Goal: Check status: Check status

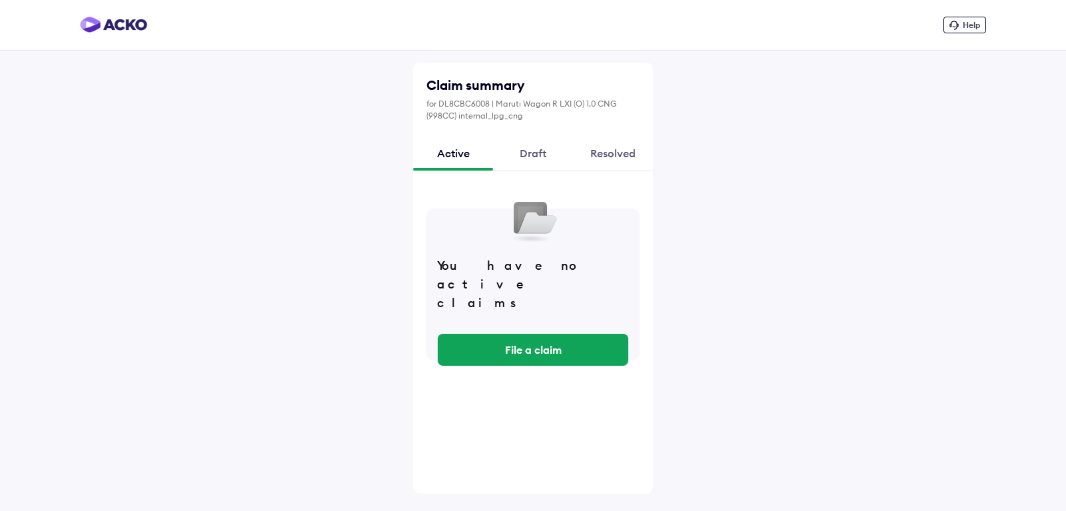
click at [538, 157] on div "Draft" at bounding box center [533, 153] width 80 height 36
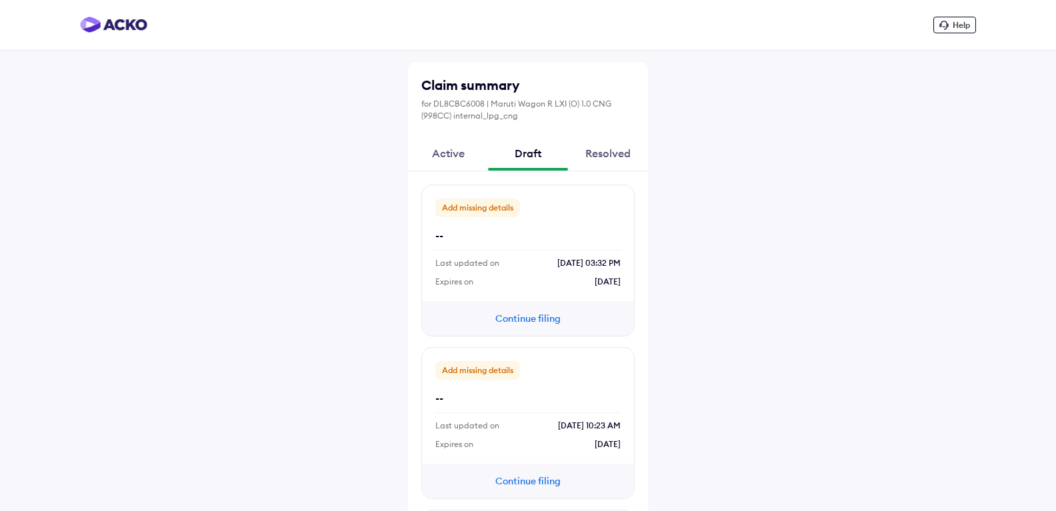
click at [601, 153] on div "Resolved" at bounding box center [608, 153] width 80 height 36
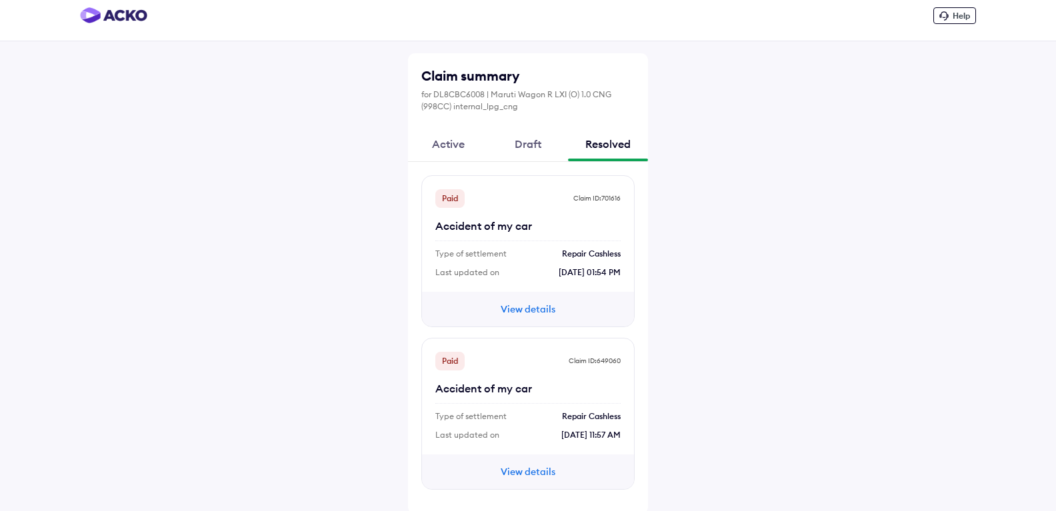
scroll to position [12, 0]
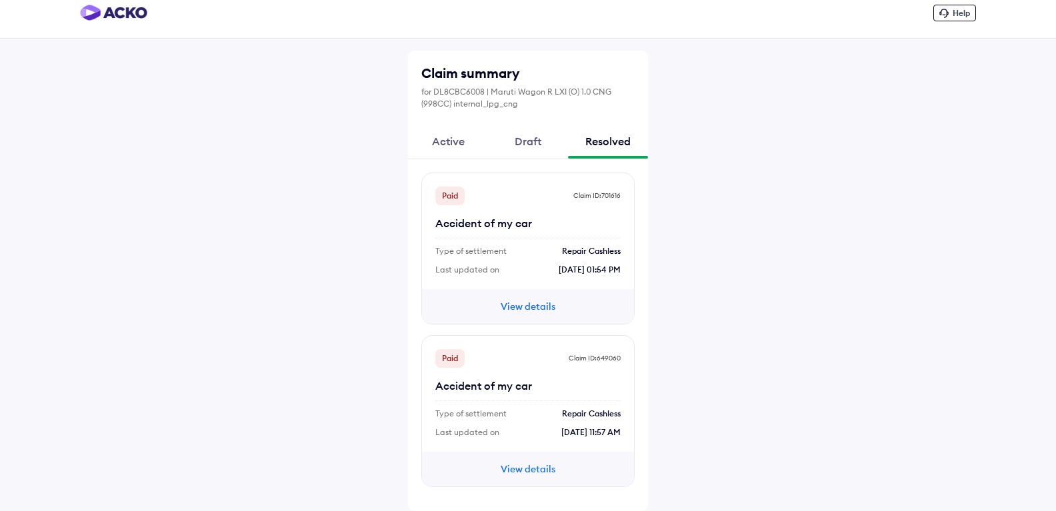
click at [520, 303] on button "View details" at bounding box center [528, 306] width 80 height 15
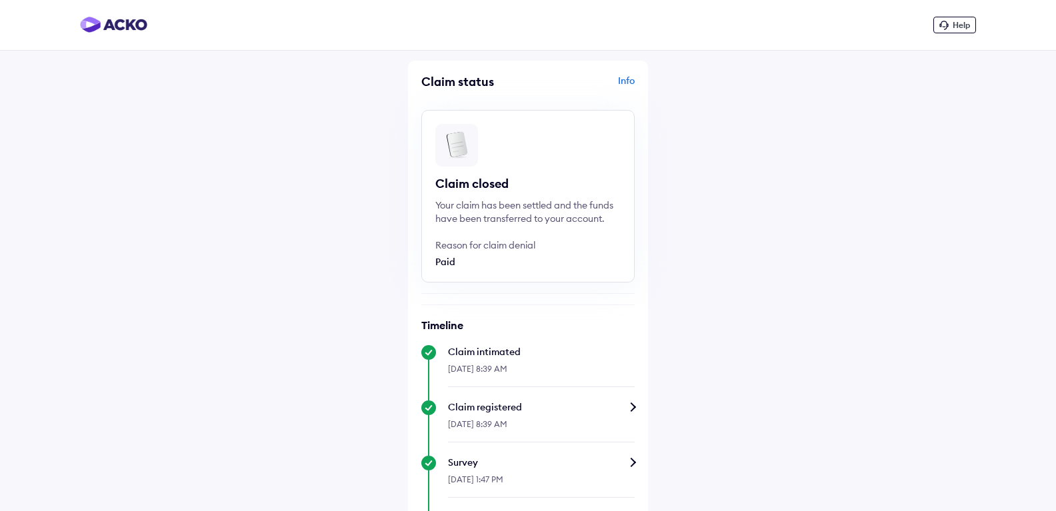
click at [621, 79] on div "Info" at bounding box center [582, 86] width 103 height 25
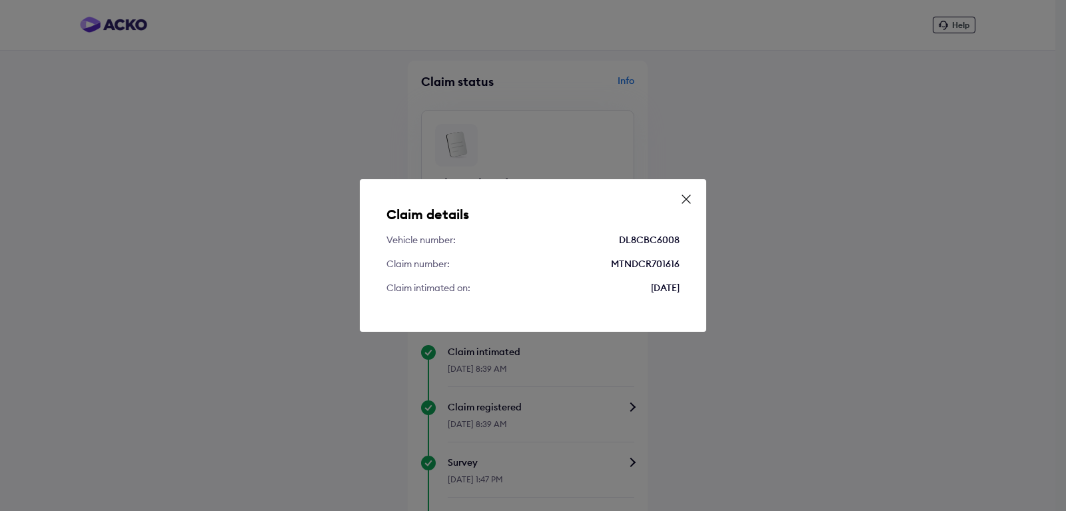
click at [688, 199] on icon at bounding box center [686, 199] width 13 height 13
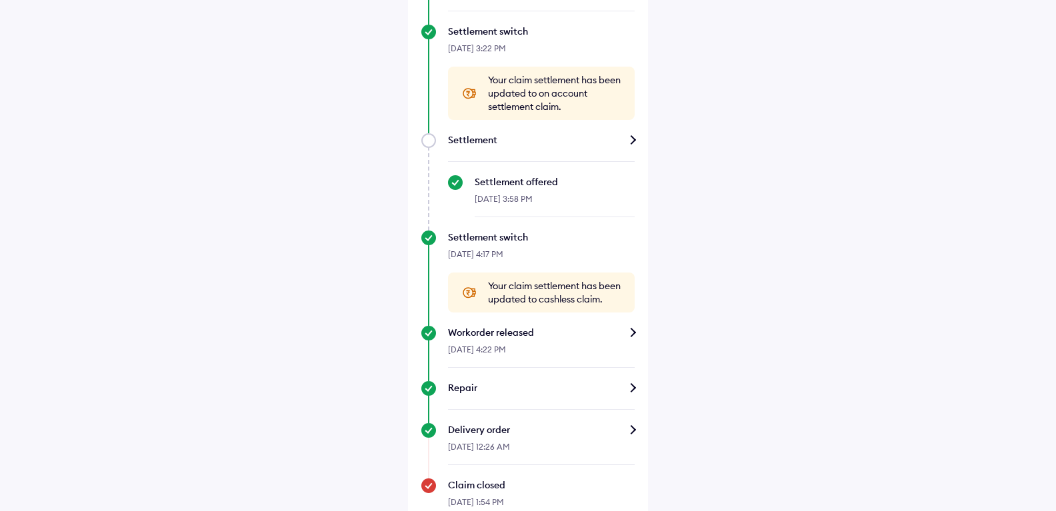
scroll to position [591, 0]
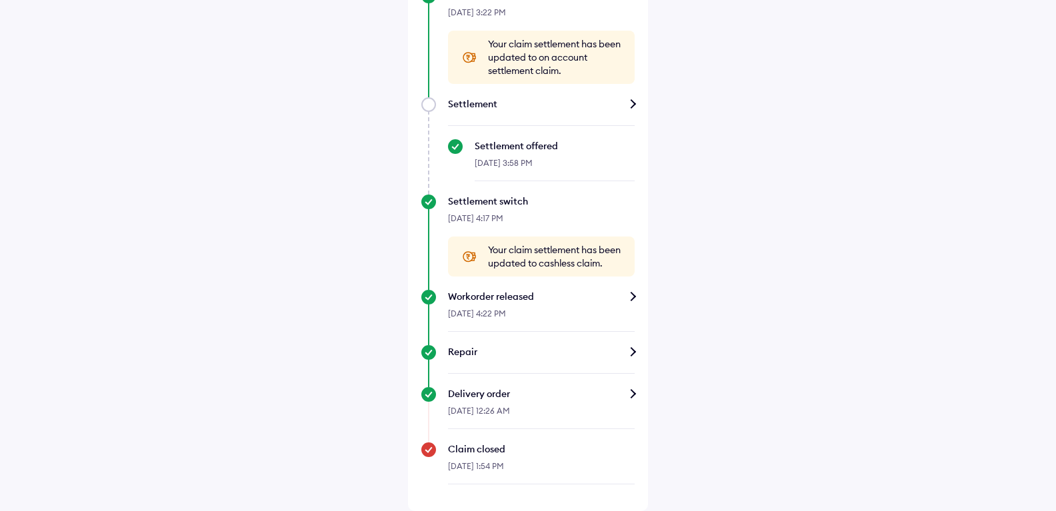
click at [632, 298] on div "Workorder released" at bounding box center [541, 296] width 187 height 13
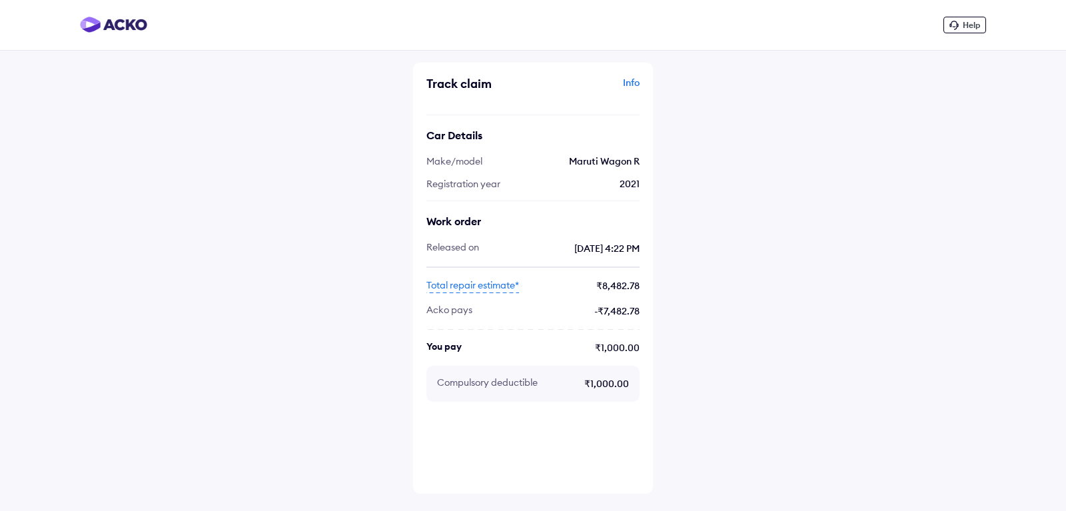
click at [644, 81] on div "Track claim Info Car Details Make/model Maruti Wagon R Registration year 2021 W…" at bounding box center [533, 278] width 240 height 431
click at [632, 81] on div "Info" at bounding box center [588, 88] width 103 height 25
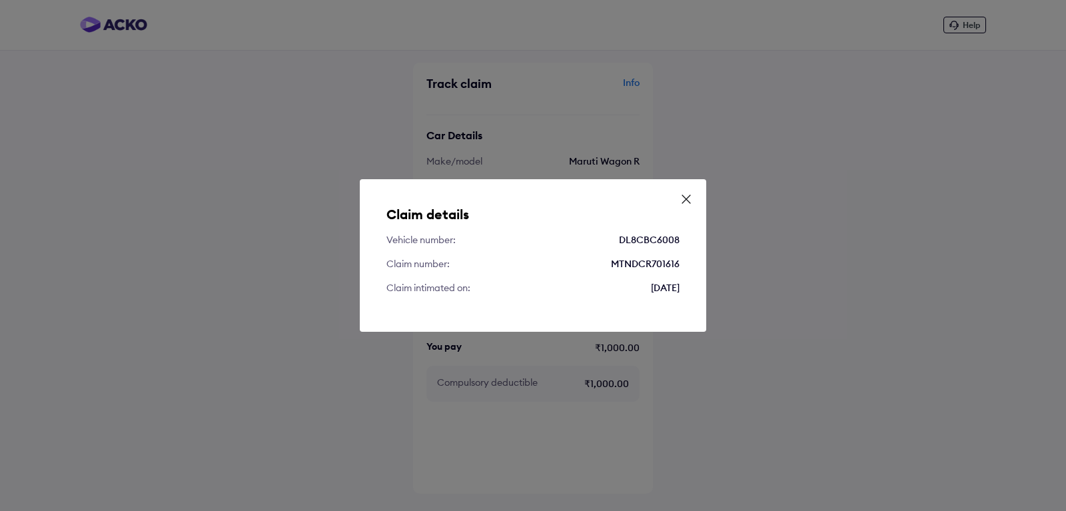
click at [754, 132] on div "Claim details Vehicle number: DL8CBC6008 Claim number: MTNDCR701616 Claim intim…" at bounding box center [533, 255] width 1066 height 511
click at [691, 199] on icon at bounding box center [686, 199] width 13 height 13
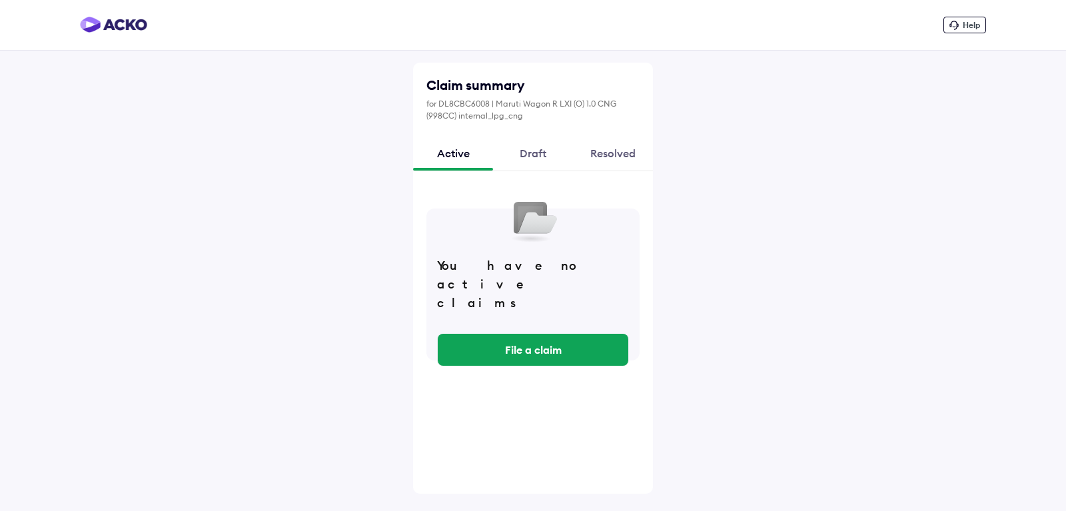
click at [523, 151] on div "Draft" at bounding box center [533, 153] width 80 height 36
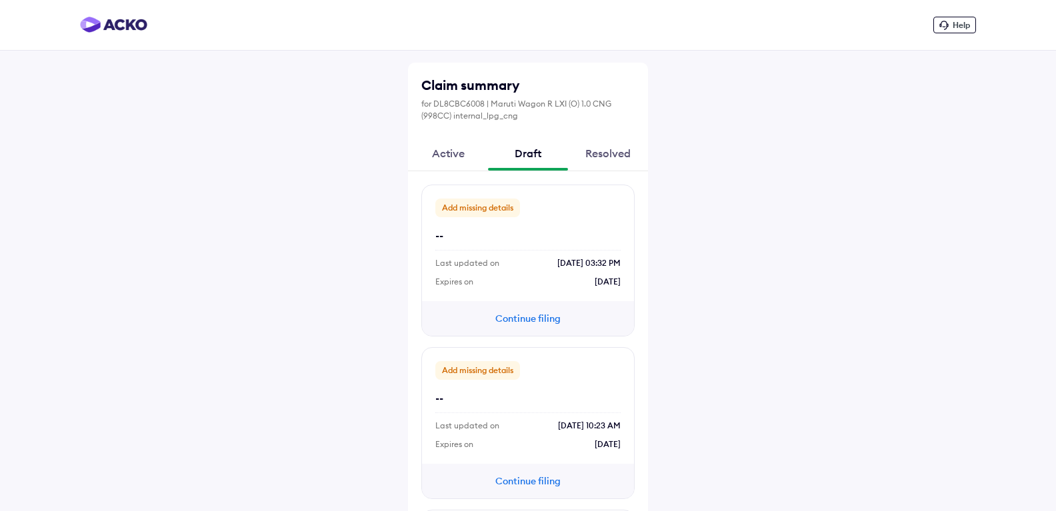
click at [600, 157] on div "Resolved" at bounding box center [608, 153] width 80 height 36
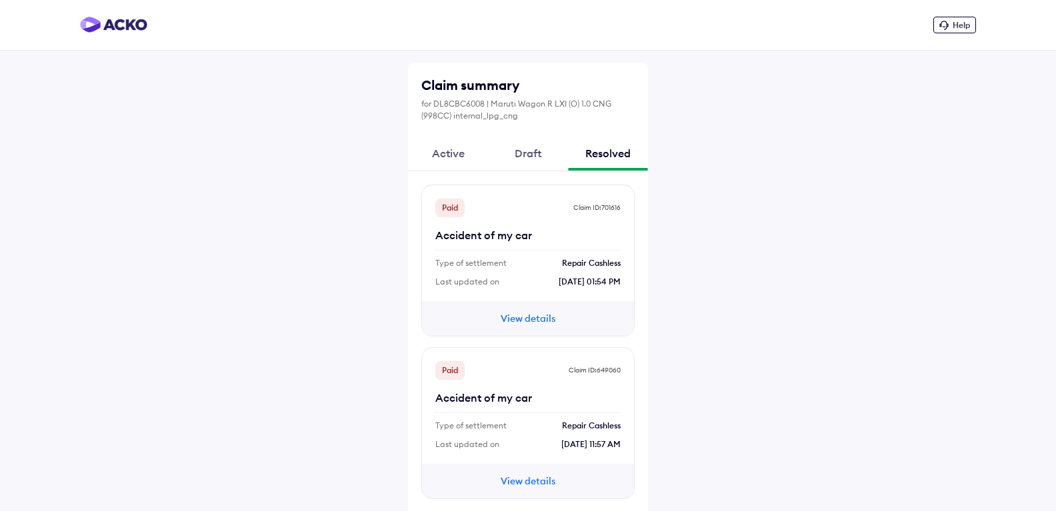
click at [453, 158] on div "Active" at bounding box center [448, 153] width 80 height 36
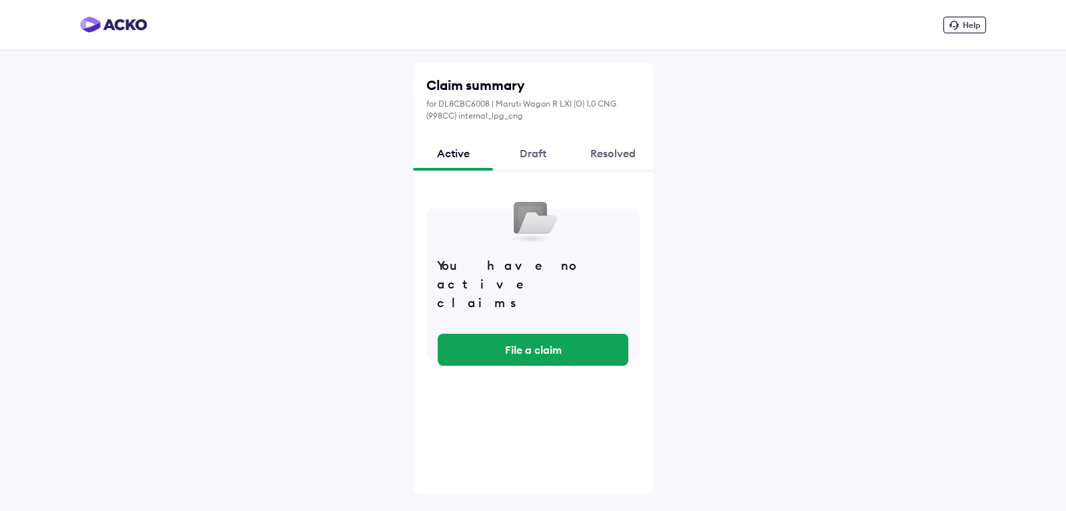
click at [527, 155] on div "Draft" at bounding box center [533, 153] width 80 height 36
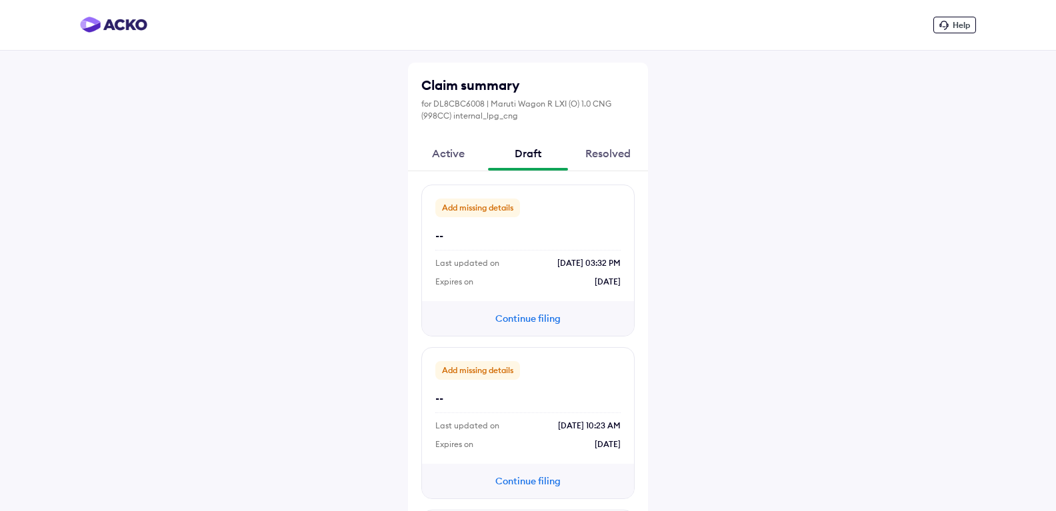
click at [604, 154] on div "Resolved" at bounding box center [608, 153] width 80 height 36
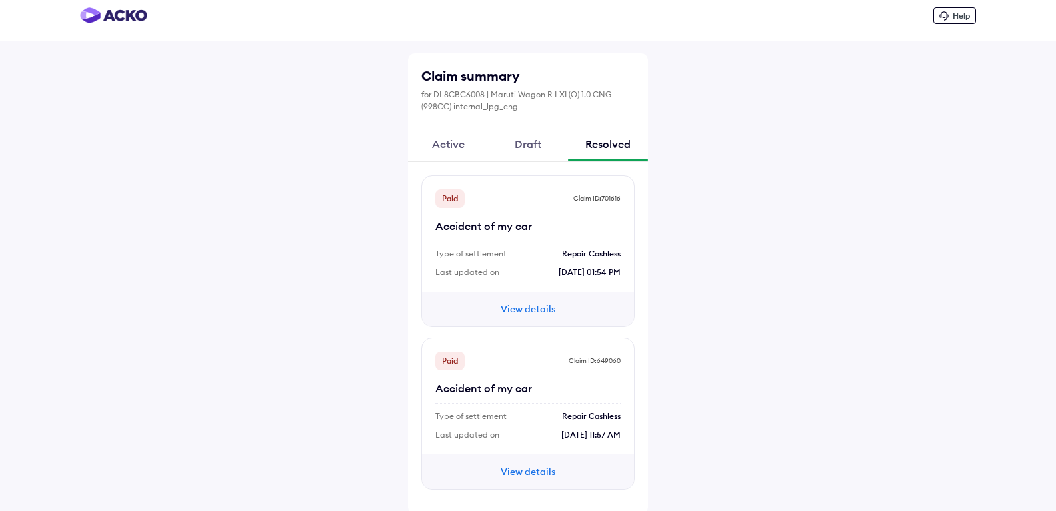
scroll to position [12, 0]
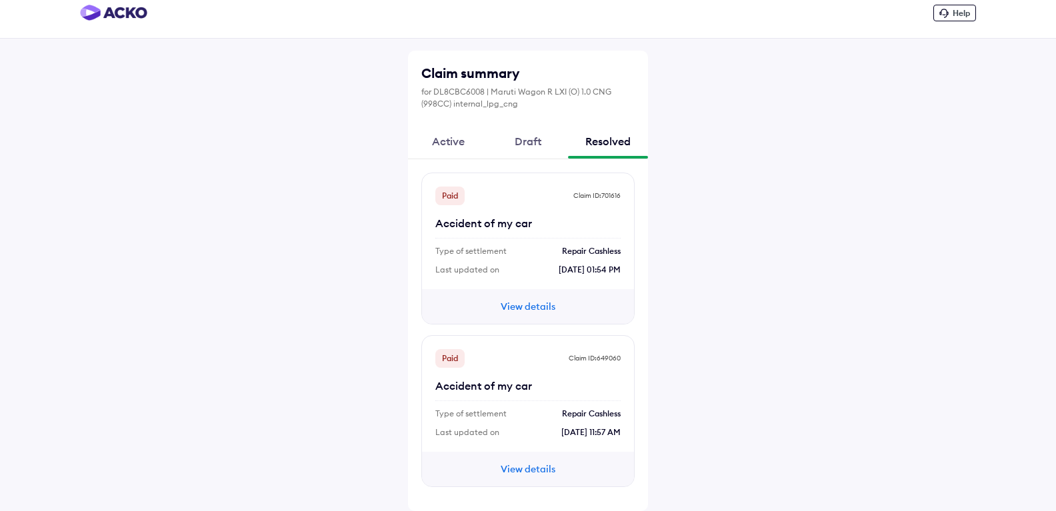
click at [523, 473] on button "View details" at bounding box center [528, 469] width 80 height 15
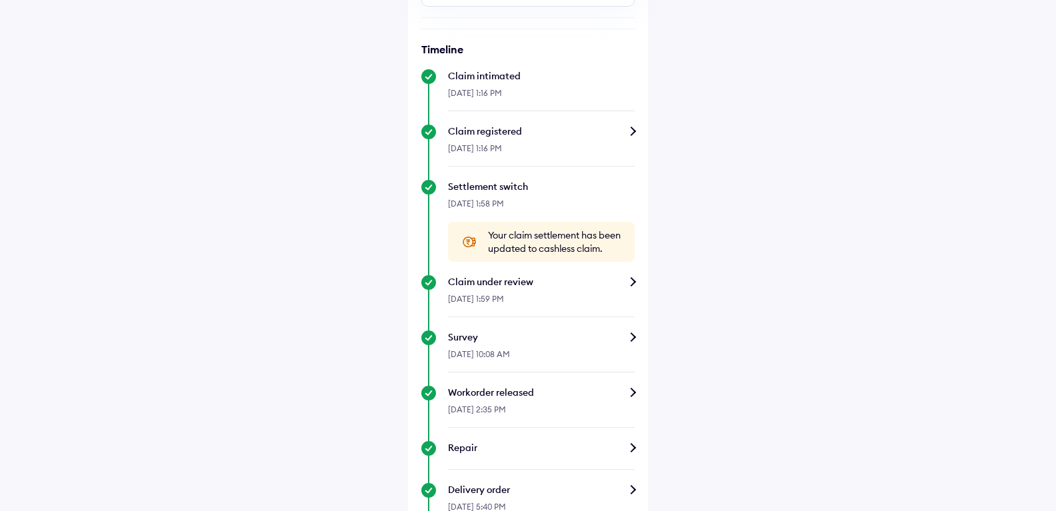
scroll to position [301, 0]
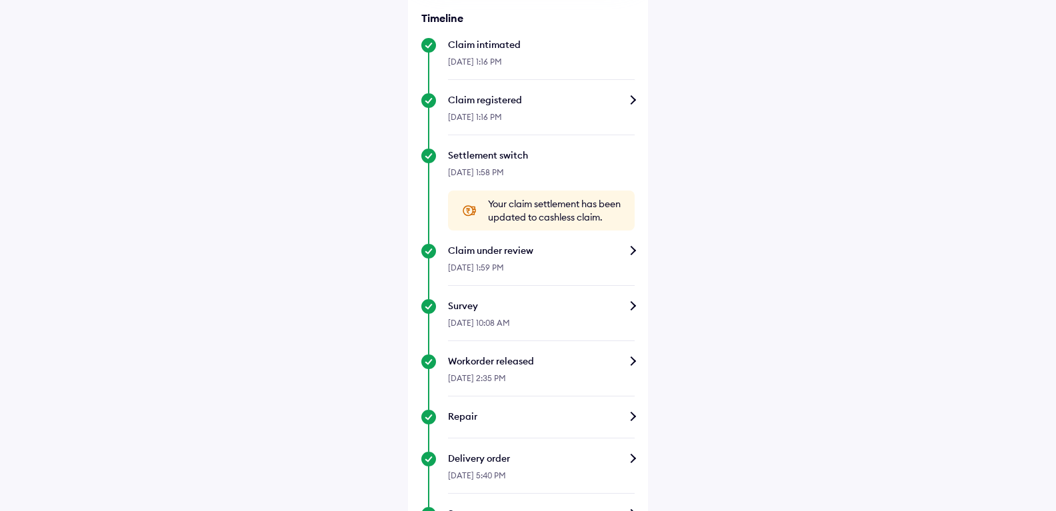
click at [627, 368] on div "Workorder released" at bounding box center [541, 361] width 187 height 13
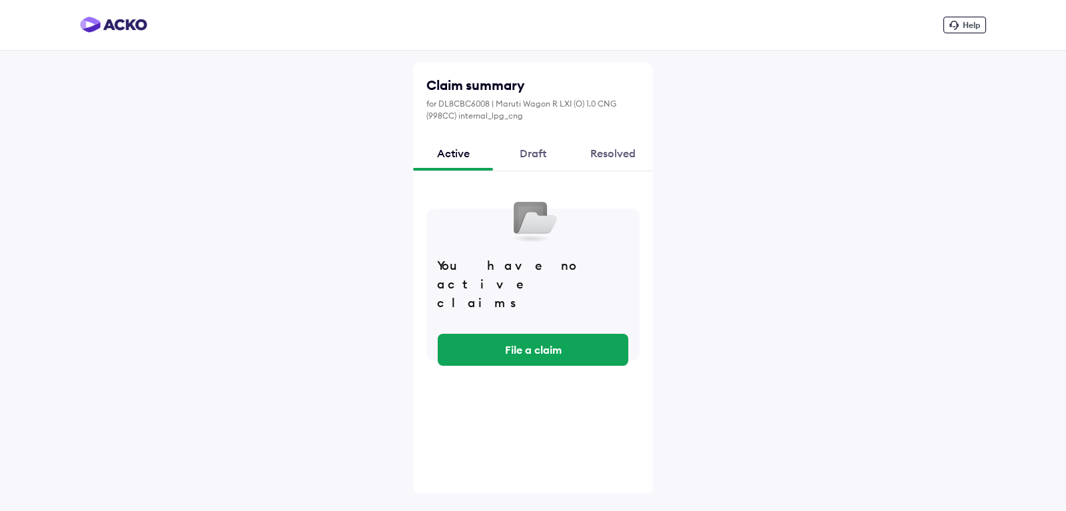
click at [598, 149] on div "Resolved" at bounding box center [613, 153] width 80 height 36
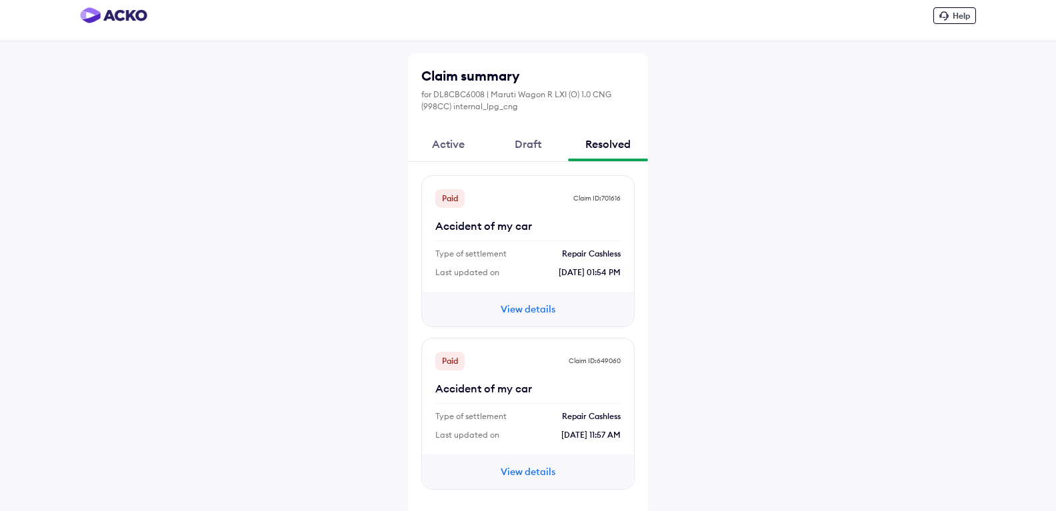
scroll to position [12, 0]
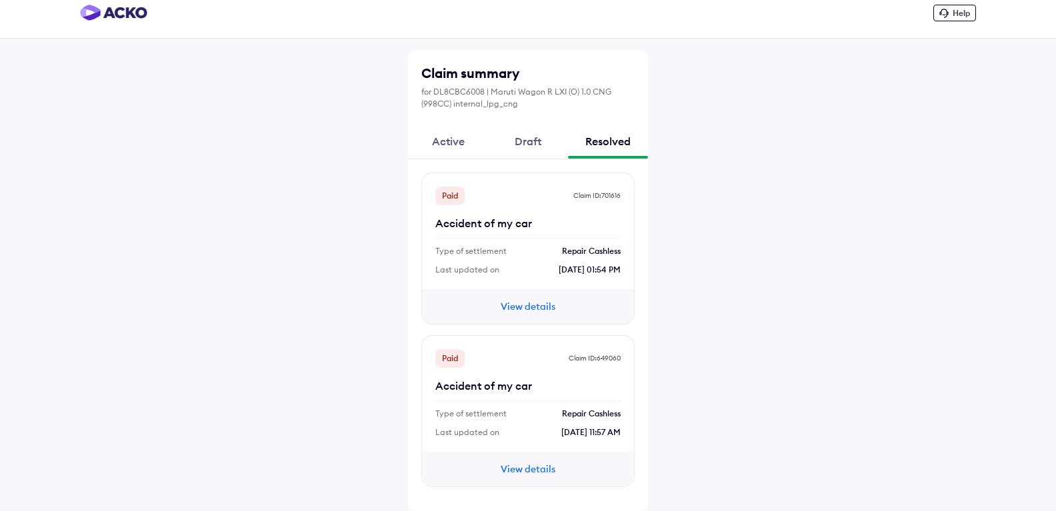
click at [545, 468] on button "View details" at bounding box center [528, 469] width 80 height 15
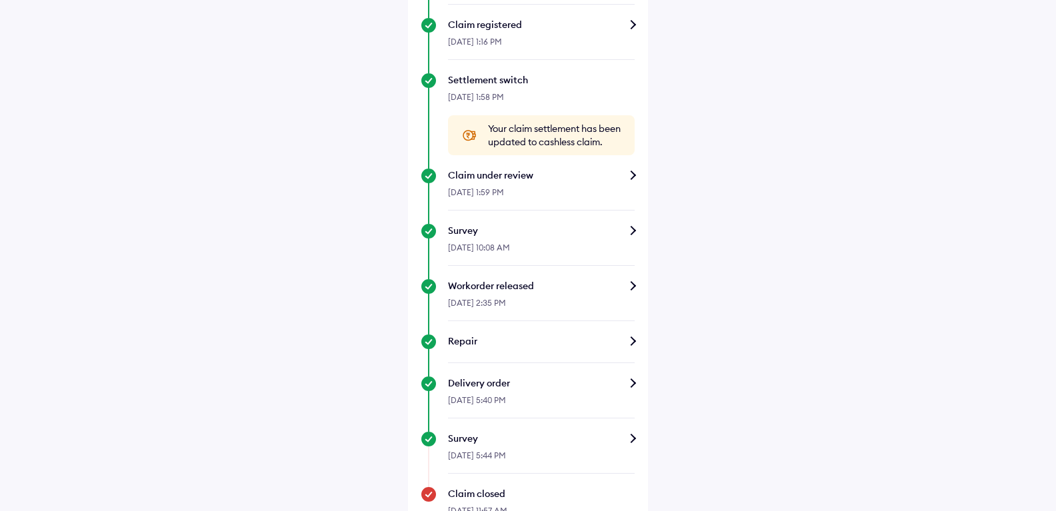
scroll to position [434, 0]
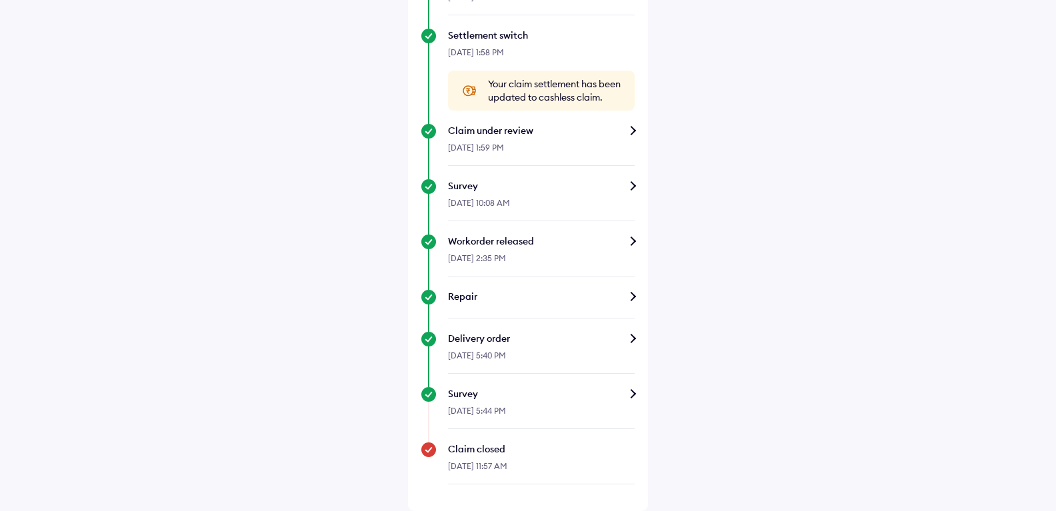
click at [632, 239] on div "Workorder released" at bounding box center [541, 241] width 187 height 13
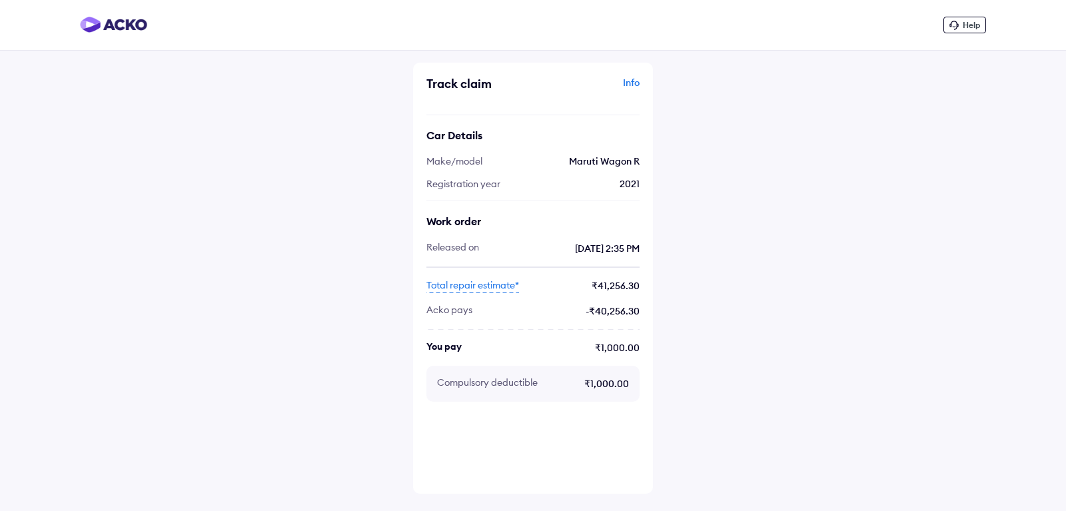
click at [468, 287] on span "Total repair estimate*" at bounding box center [473, 286] width 93 height 15
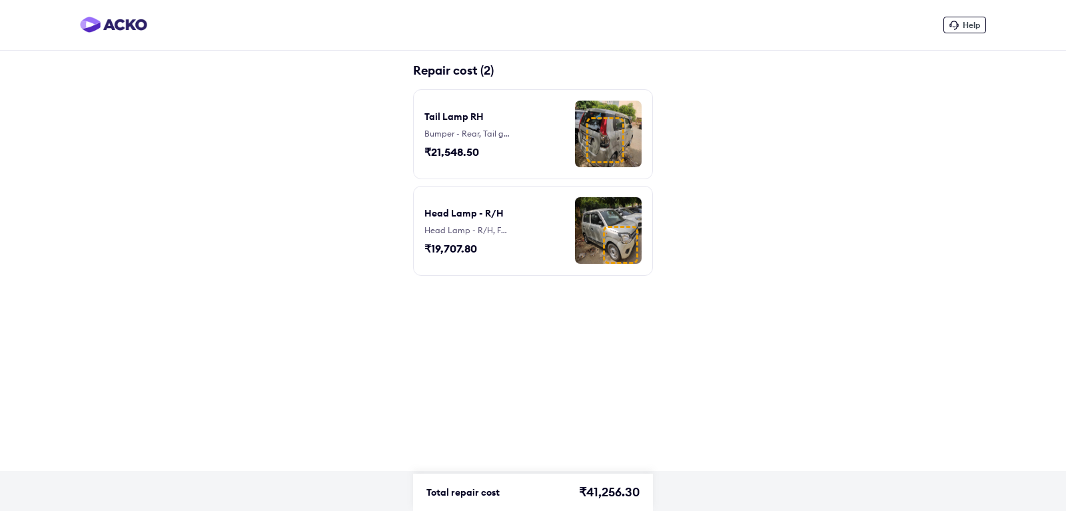
click at [606, 241] on div at bounding box center [620, 245] width 35 height 38
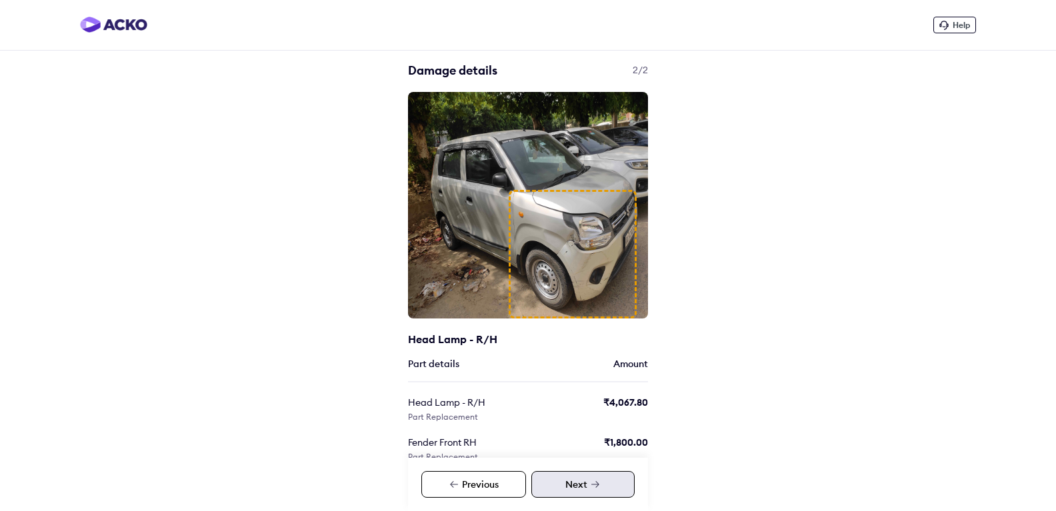
click at [545, 217] on div at bounding box center [572, 254] width 127 height 129
